Goal: Complete application form

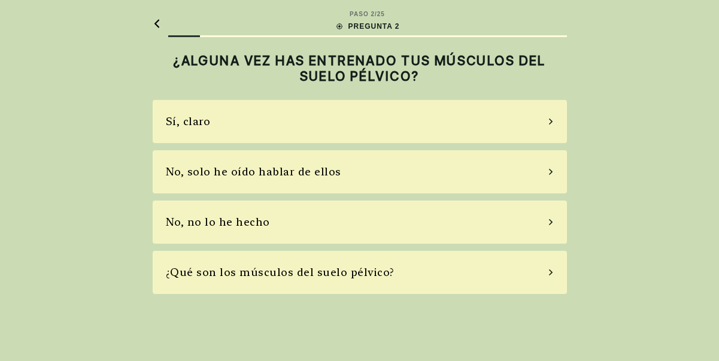
click at [254, 155] on div "No, solo he oído hablar de ellos" at bounding box center [360, 171] width 414 height 43
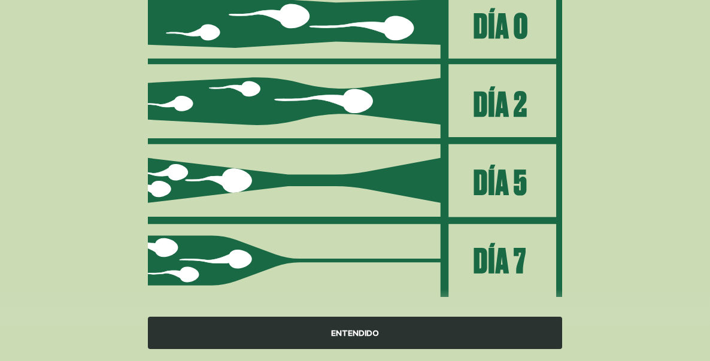
scroll to position [197, 0]
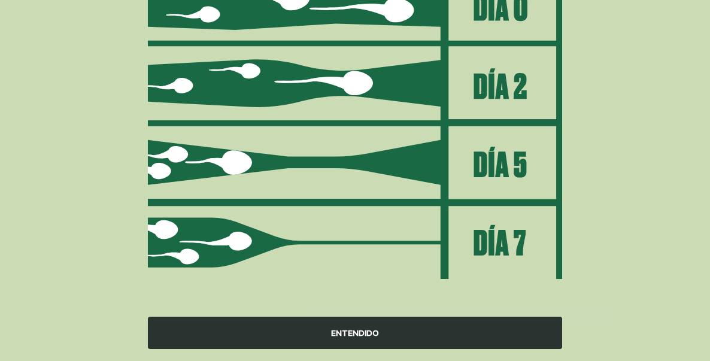
click at [366, 335] on div "ENTENDIDO" at bounding box center [355, 333] width 414 height 32
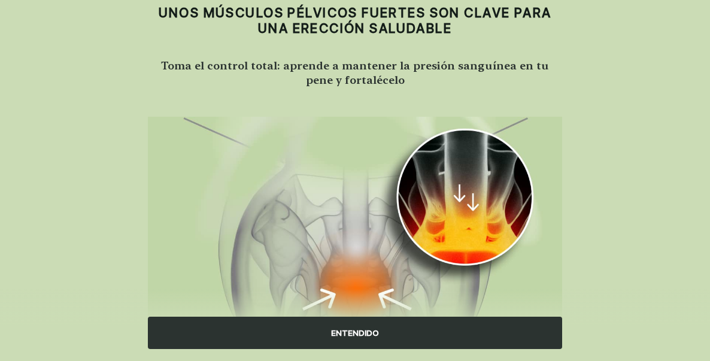
scroll to position [60, 0]
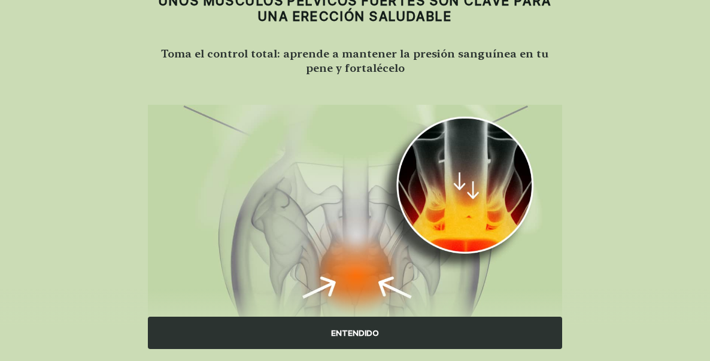
click at [370, 328] on div "ENTENDIDO" at bounding box center [355, 333] width 414 height 32
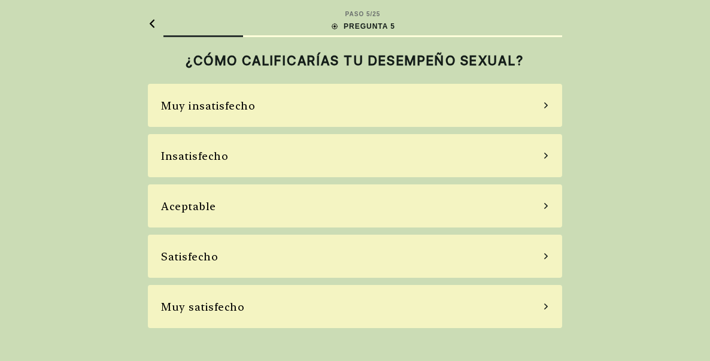
scroll to position [0, 0]
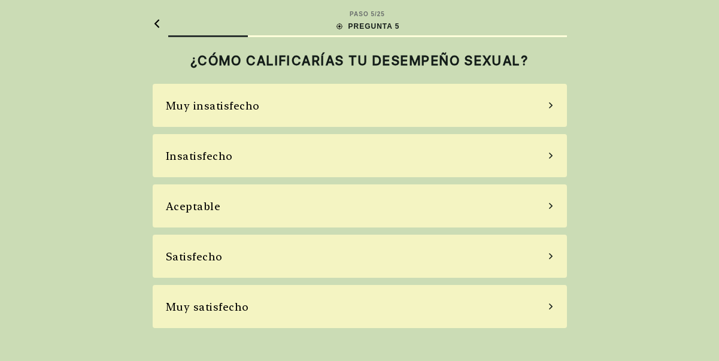
click at [366, 217] on div "Aceptable" at bounding box center [360, 205] width 414 height 43
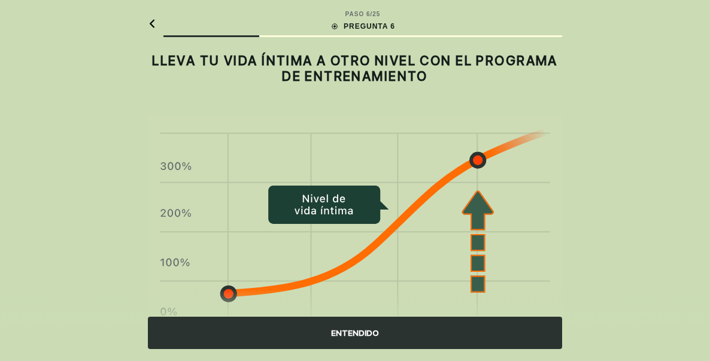
click at [410, 328] on div "ENTENDIDO" at bounding box center [355, 333] width 414 height 32
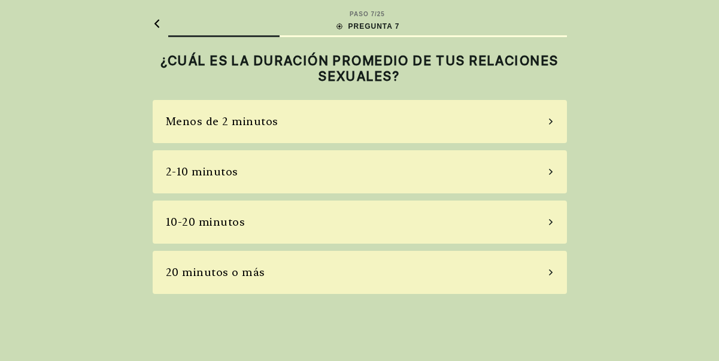
click at [429, 186] on div "2-10 minutos" at bounding box center [360, 171] width 414 height 43
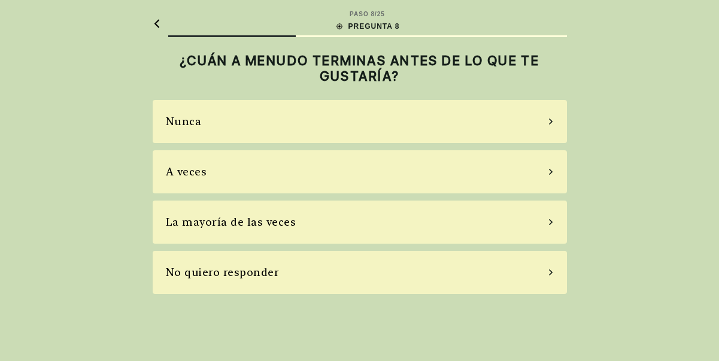
click at [430, 181] on div "A veces" at bounding box center [360, 171] width 414 height 43
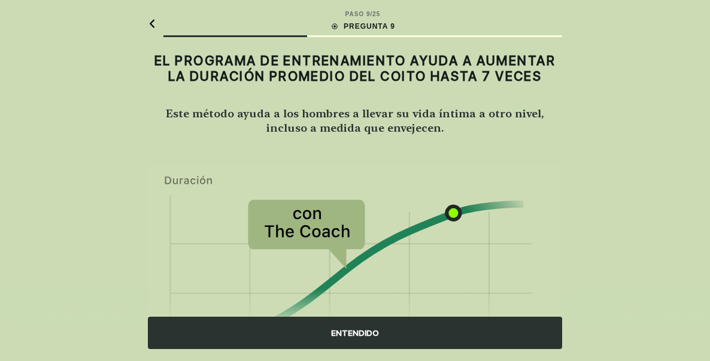
click at [387, 324] on div "ENTENDIDO" at bounding box center [355, 333] width 414 height 32
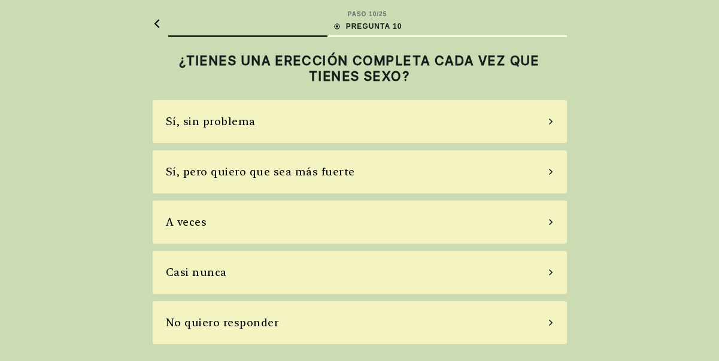
click at [266, 172] on div "Sí, pero quiero que sea más fuerte" at bounding box center [260, 171] width 189 height 16
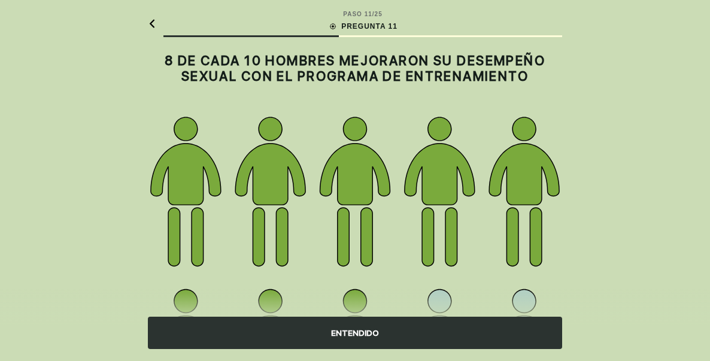
click at [436, 302] on div "ENTENDIDO" at bounding box center [355, 325] width 710 height 72
click at [395, 331] on div "ENTENDIDO" at bounding box center [355, 333] width 414 height 32
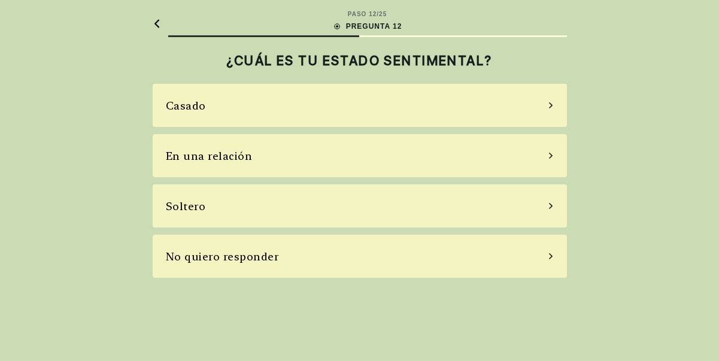
click at [302, 111] on div "Casado" at bounding box center [360, 105] width 414 height 43
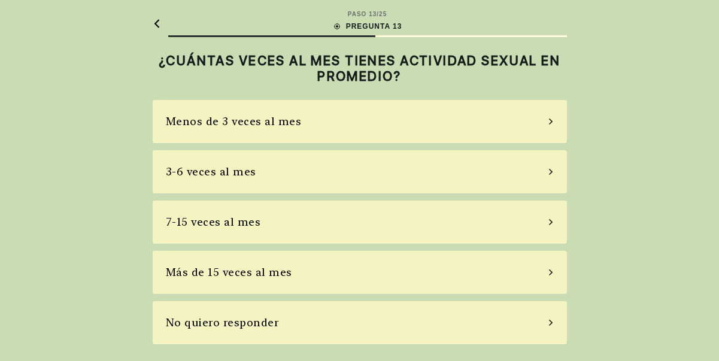
click at [309, 177] on div "3-6 veces al mes" at bounding box center [360, 171] width 414 height 43
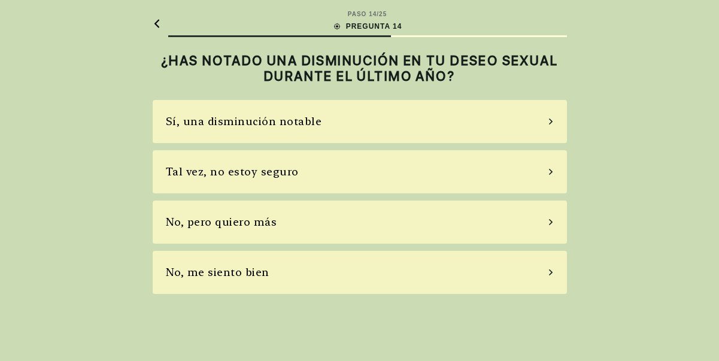
click at [318, 187] on div "Tal vez, no estoy seguro" at bounding box center [360, 171] width 414 height 43
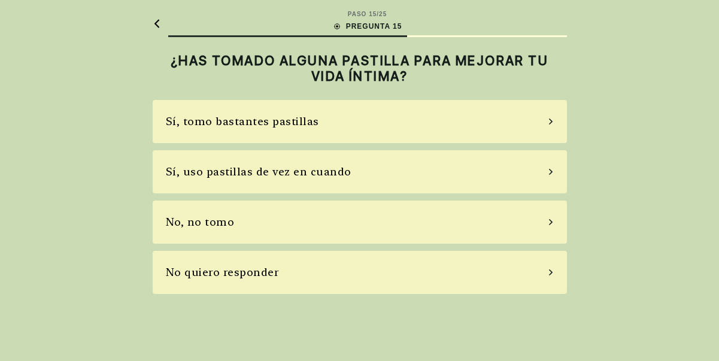
click at [299, 219] on div "No, no tomo" at bounding box center [360, 221] width 414 height 43
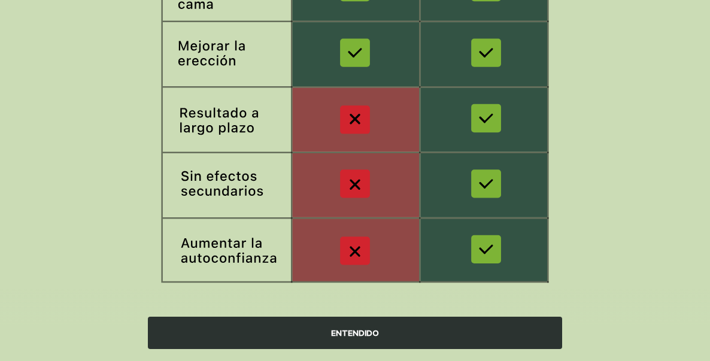
scroll to position [274, 0]
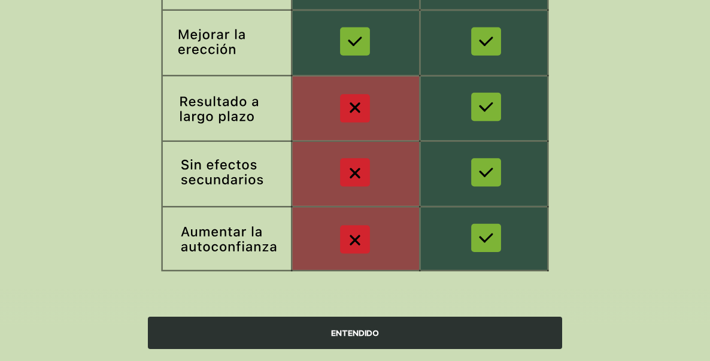
click at [346, 335] on div "ENTENDIDO" at bounding box center [355, 333] width 414 height 32
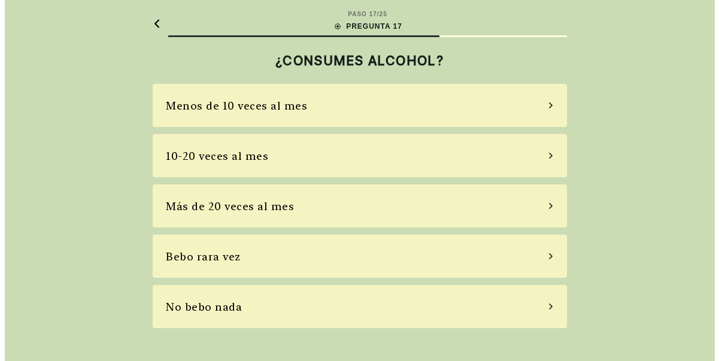
scroll to position [0, 0]
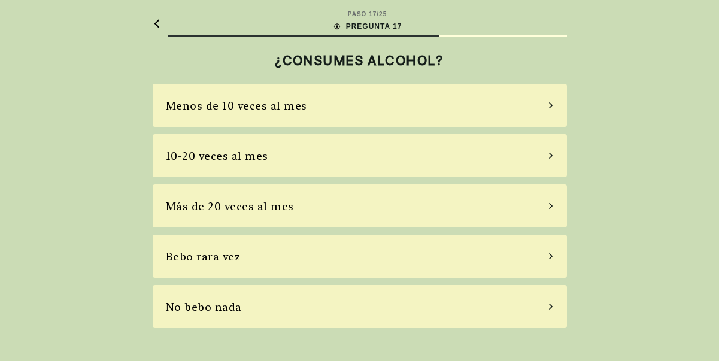
click at [385, 118] on div "Menos de 10 veces al mes" at bounding box center [360, 105] width 414 height 43
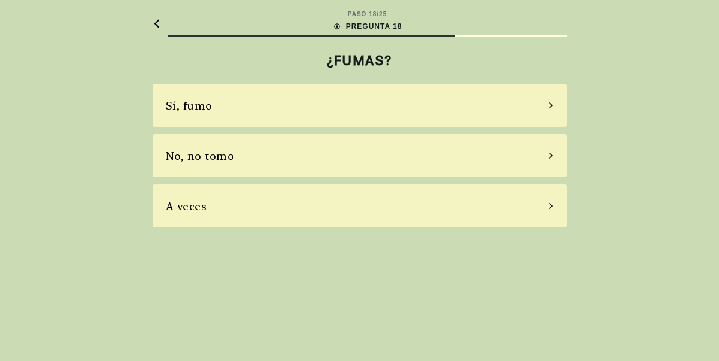
click at [260, 153] on div "No, no tomo" at bounding box center [360, 155] width 414 height 43
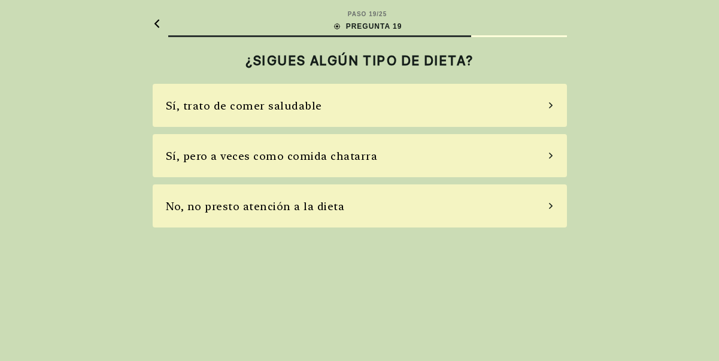
click at [160, 24] on icon at bounding box center [157, 23] width 8 height 9
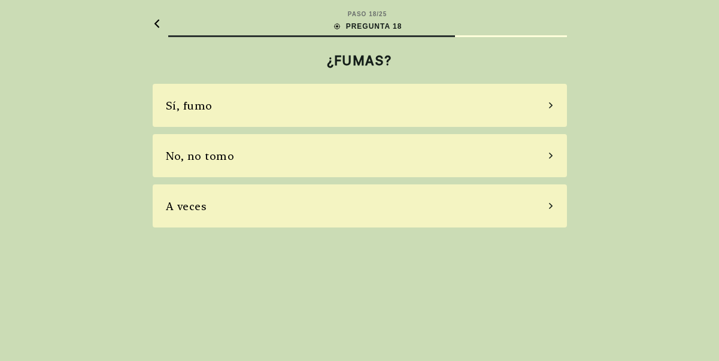
click at [296, 156] on div "No, no tomo" at bounding box center [360, 155] width 414 height 43
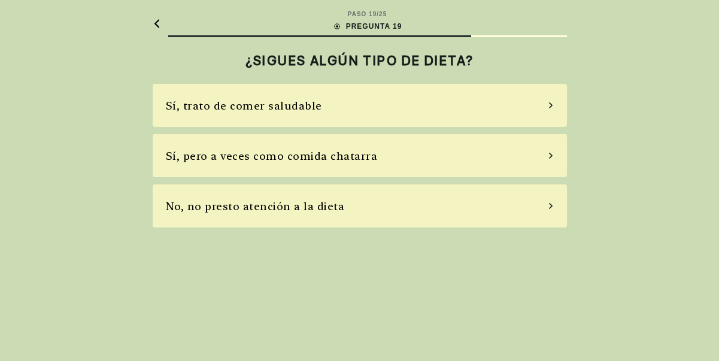
click at [351, 108] on div "Sí, trato de comer saludable" at bounding box center [360, 105] width 414 height 43
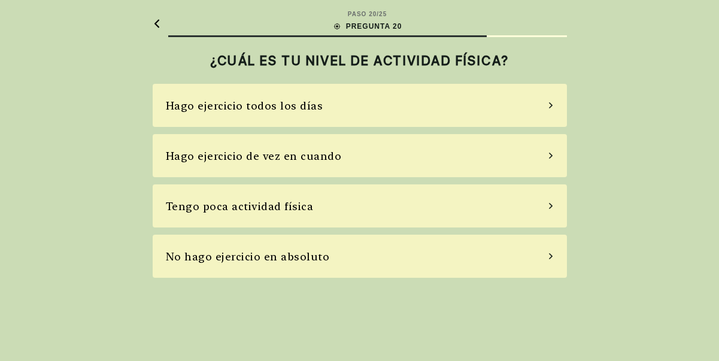
click at [335, 148] on div "Hago ejercicio de vez en cuando" at bounding box center [254, 156] width 176 height 16
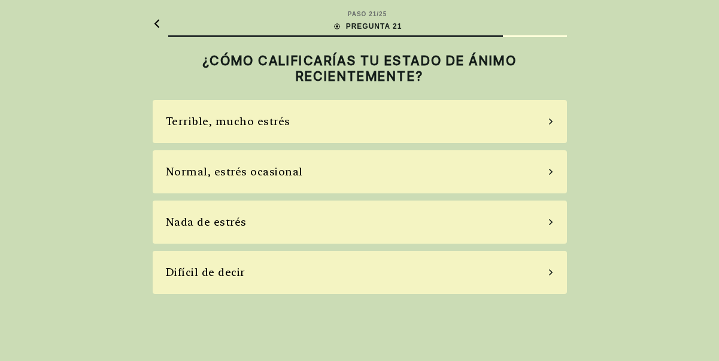
click at [331, 169] on div "Normal, estrés ocasional" at bounding box center [360, 171] width 414 height 43
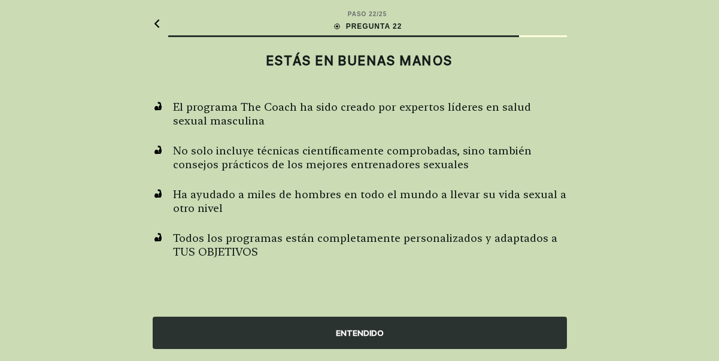
drag, startPoint x: 217, startPoint y: 139, endPoint x: 614, endPoint y: 114, distance: 397.5
click at [614, 114] on div "PASO 22 / 25 PREGUNTA 22 ESTÁS EN BUENAS MANOS El programa The Coach ha sido cr…" at bounding box center [359, 180] width 719 height 361
click at [352, 332] on div "ENTENDIDO" at bounding box center [360, 333] width 414 height 32
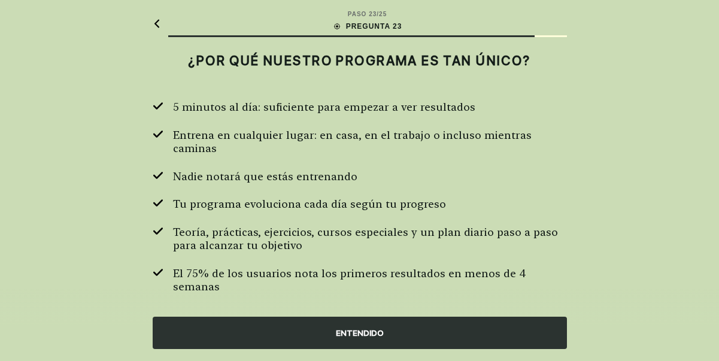
click at [352, 333] on div "ENTENDIDO" at bounding box center [360, 333] width 414 height 32
